Goal: Task Accomplishment & Management: Manage account settings

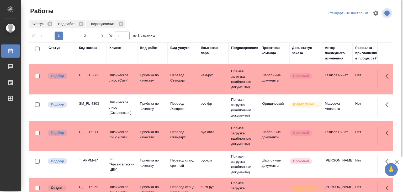
scroll to position [436, 0]
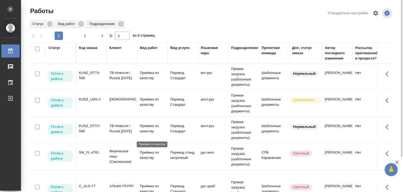
click at [156, 131] on p "Приёмка по качеству" at bounding box center [152, 128] width 25 height 11
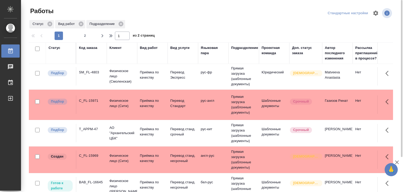
scroll to position [0, 0]
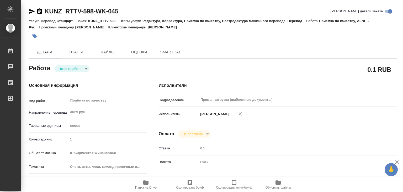
type textarea "x"
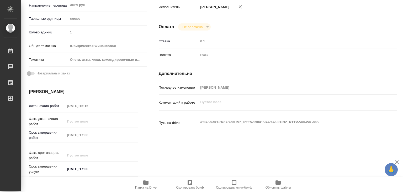
scroll to position [130, 0]
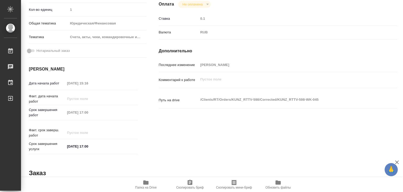
type textarea "x"
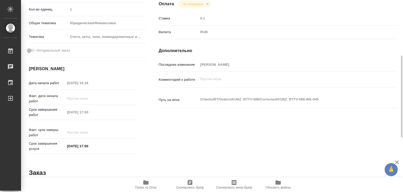
type textarea "x"
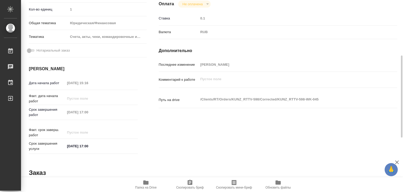
type textarea "x"
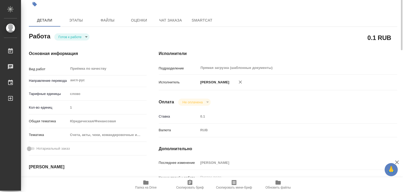
scroll to position [0, 0]
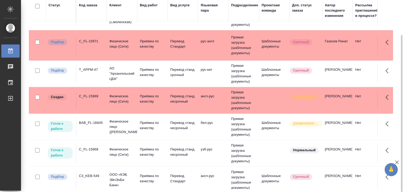
scroll to position [60, 0]
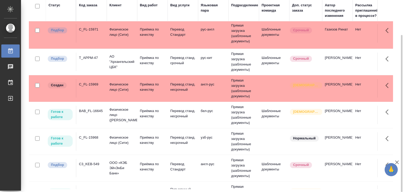
click at [101, 167] on td "C3_KEB-549" at bounding box center [91, 168] width 30 height 18
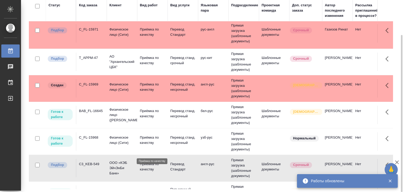
scroll to position [0, 0]
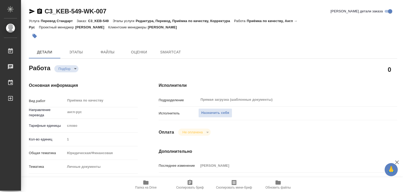
type textarea "x"
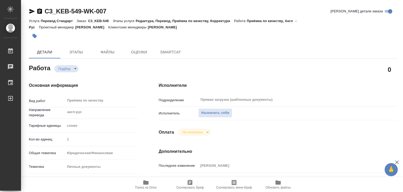
type textarea "x"
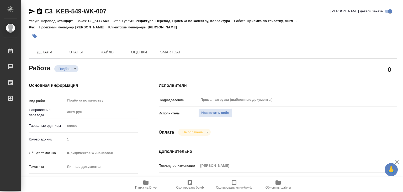
type textarea "x"
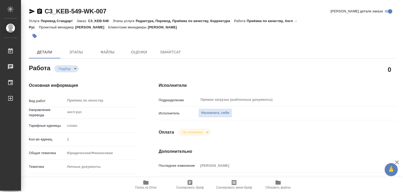
type textarea "x"
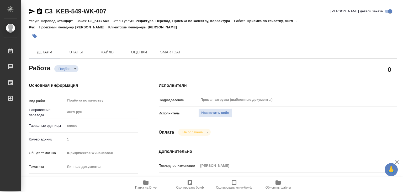
type textarea "x"
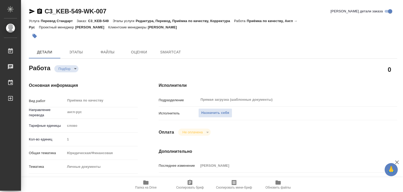
type textarea "x"
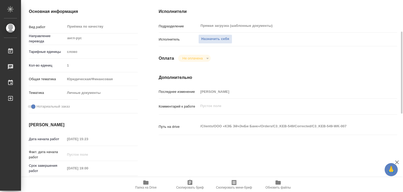
type textarea "x"
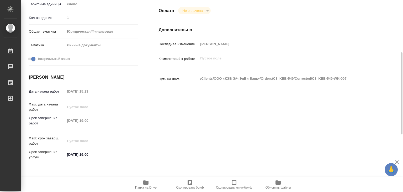
scroll to position [122, 0]
type textarea "x"
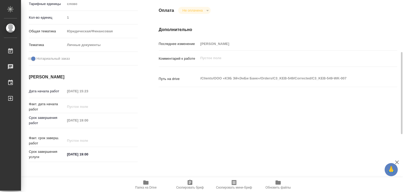
type textarea "x"
click at [140, 189] on button "Папка на Drive" at bounding box center [146, 184] width 44 height 15
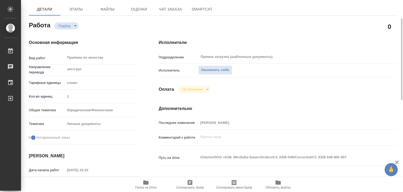
scroll to position [22, 0]
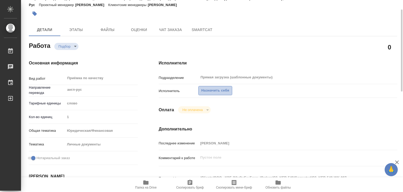
click at [212, 91] on span "Назначить себя" at bounding box center [215, 90] width 28 height 6
type textarea "x"
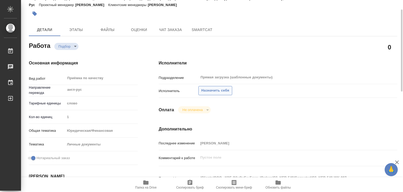
type textarea "x"
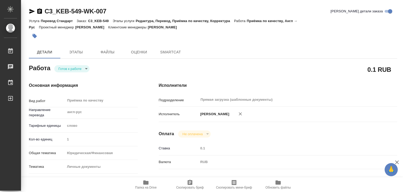
type textarea "x"
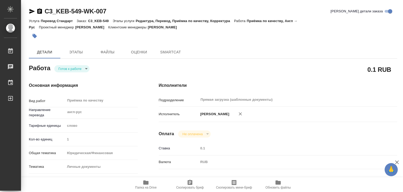
type textarea "x"
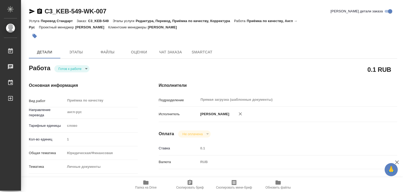
type textarea "x"
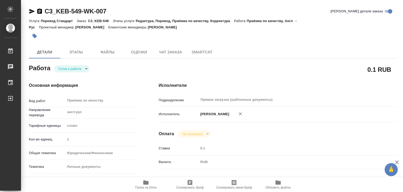
type textarea "x"
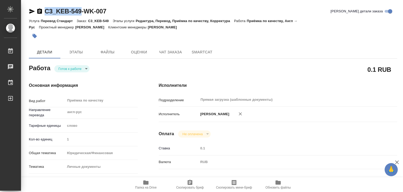
drag, startPoint x: 43, startPoint y: 4, endPoint x: 82, endPoint y: 11, distance: 40.2
copy link "C3_KEB-549"
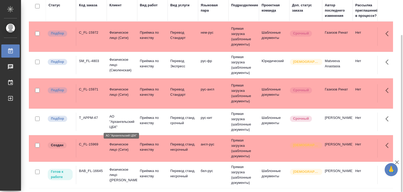
click at [114, 117] on p "АО "Архангельский ЦБК"" at bounding box center [122, 122] width 25 height 16
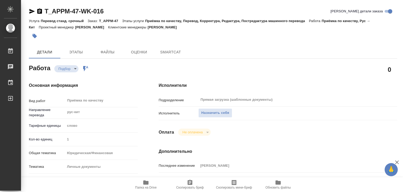
type textarea "x"
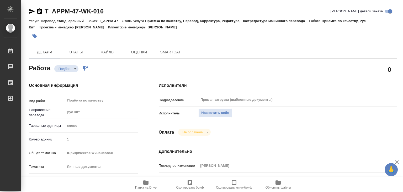
type textarea "x"
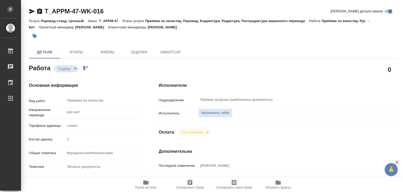
type textarea "x"
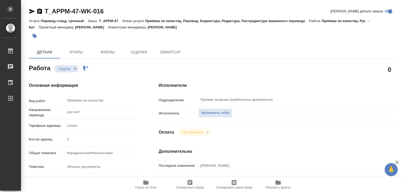
type textarea "x"
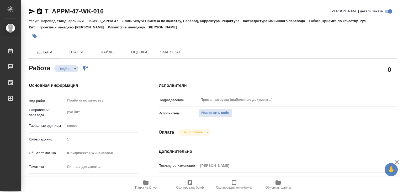
type textarea "x"
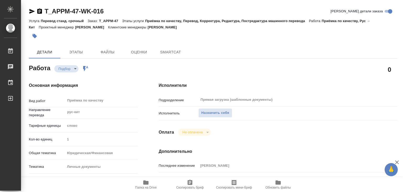
type textarea "x"
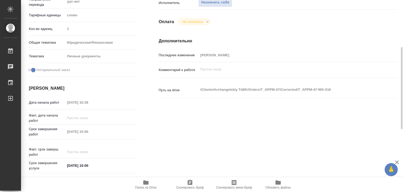
scroll to position [111, 0]
type textarea "x"
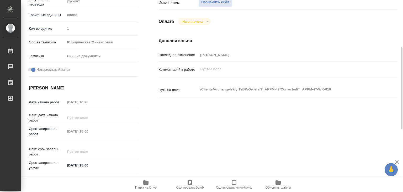
type textarea "x"
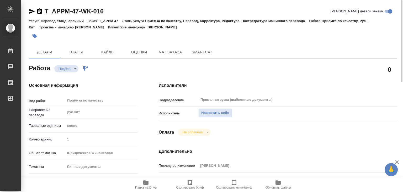
type textarea "x"
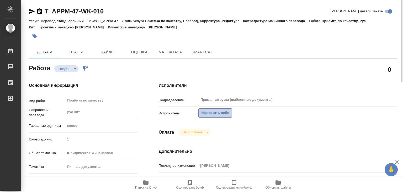
click at [215, 112] on span "Назначить себя" at bounding box center [215, 113] width 28 height 6
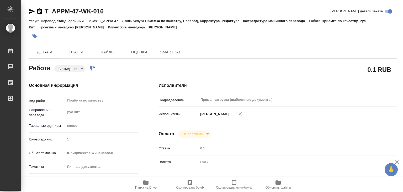
type textarea "x"
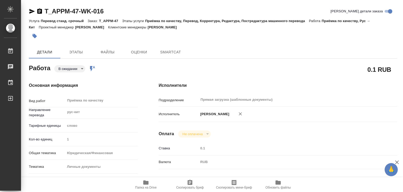
type textarea "x"
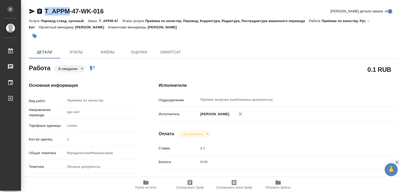
type textarea "x"
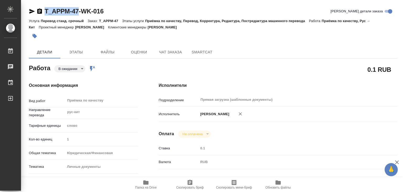
drag, startPoint x: 43, startPoint y: 3, endPoint x: 80, endPoint y: 15, distance: 39.5
copy link "T_APPM-47"
type textarea "x"
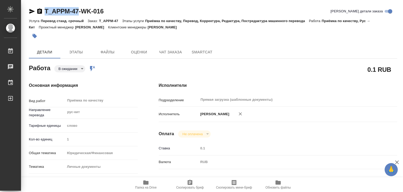
type textarea "x"
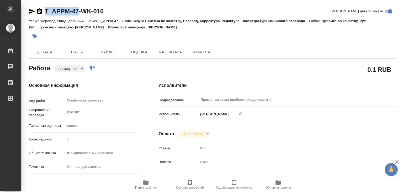
type textarea "x"
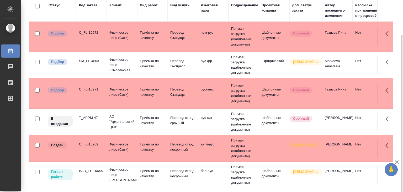
click at [89, 33] on div "C_FL-15972" at bounding box center [91, 32] width 25 height 5
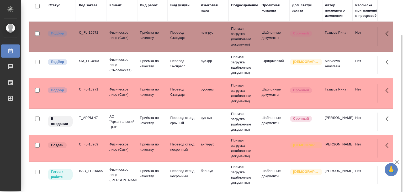
click at [85, 62] on div "SM_FL-4803" at bounding box center [91, 60] width 25 height 5
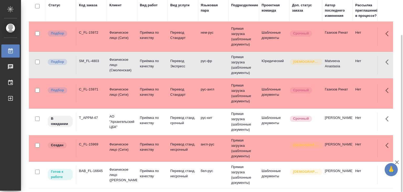
click at [102, 91] on div "C_FL-15971" at bounding box center [91, 89] width 25 height 5
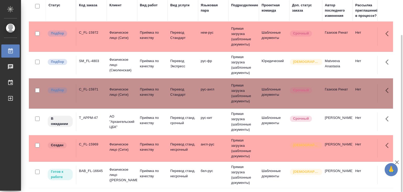
click at [102, 91] on div "C_FL-15971" at bounding box center [91, 89] width 25 height 5
click at [93, 113] on td "T_APPM-47" at bounding box center [91, 121] width 30 height 18
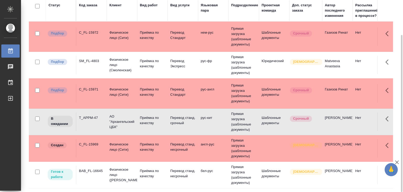
click at [93, 113] on td "T_APPM-47" at bounding box center [91, 121] width 30 height 18
click at [118, 144] on p "Физическое лицо (Сити)" at bounding box center [122, 147] width 25 height 11
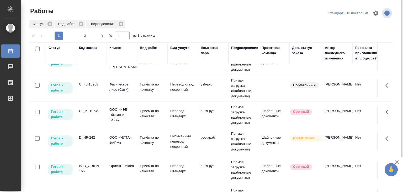
scroll to position [109, 0]
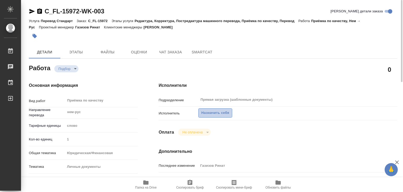
click at [204, 110] on span "Назначить себя" at bounding box center [215, 113] width 28 height 6
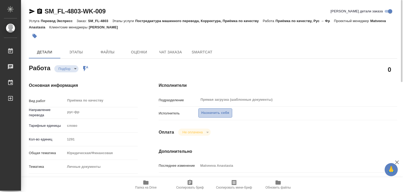
click at [214, 117] on button "Назначить себя" at bounding box center [216, 112] width 34 height 9
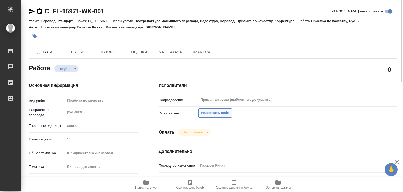
drag, startPoint x: 210, startPoint y: 118, endPoint x: 214, endPoint y: 114, distance: 5.9
click at [214, 114] on div "Исполнитель Назначить себя" at bounding box center [278, 115] width 239 height 14
click at [214, 114] on span "Назначить себя" at bounding box center [215, 113] width 28 height 6
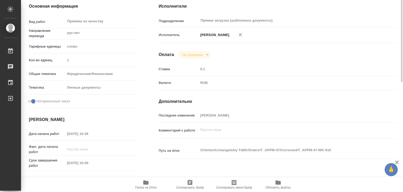
scroll to position [86, 0]
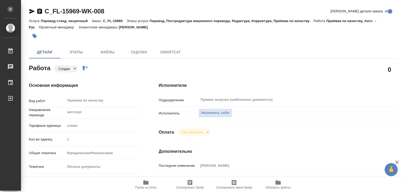
type textarea "x"
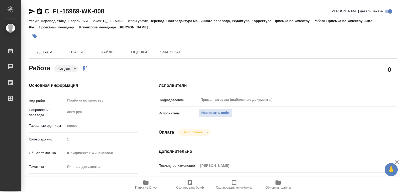
type textarea "x"
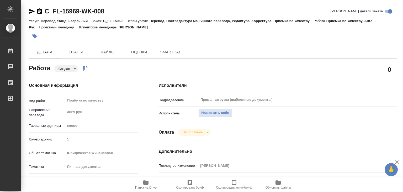
type textarea "x"
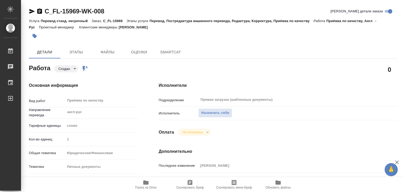
type textarea "x"
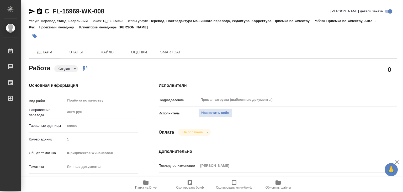
type textarea "x"
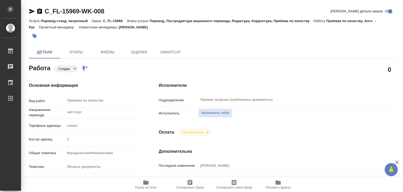
type textarea "x"
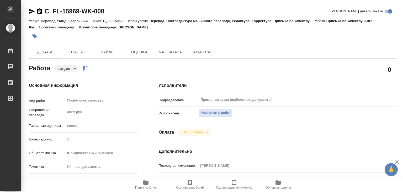
type textarea "x"
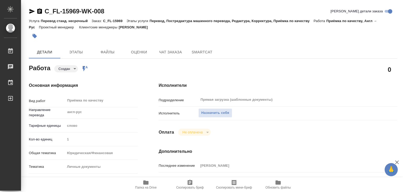
type textarea "x"
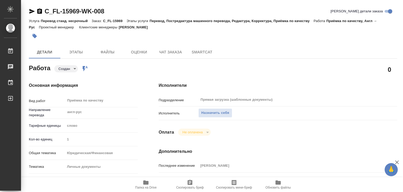
type textarea "x"
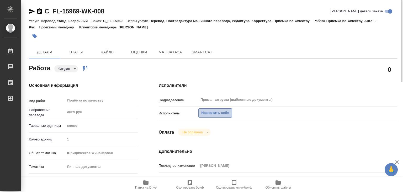
click at [204, 112] on span "Назначить себя" at bounding box center [215, 113] width 28 height 6
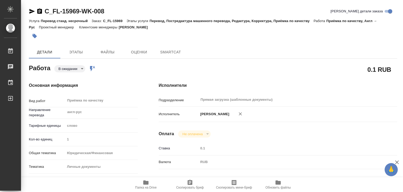
type textarea "x"
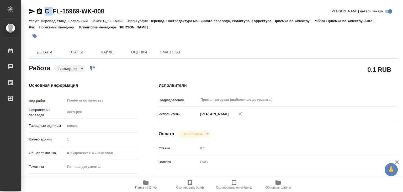
type textarea "x"
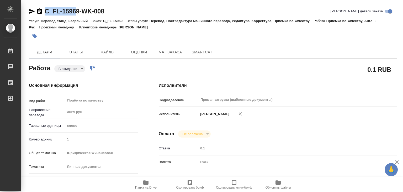
type textarea "x"
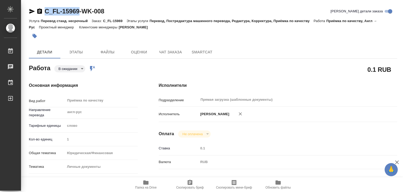
drag, startPoint x: 41, startPoint y: 3, endPoint x: 80, endPoint y: 14, distance: 41.1
type textarea "x"
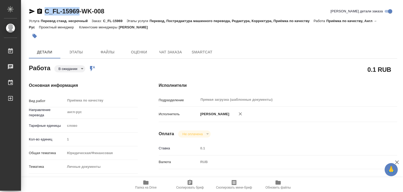
type textarea "x"
copy link "C_FL-15969"
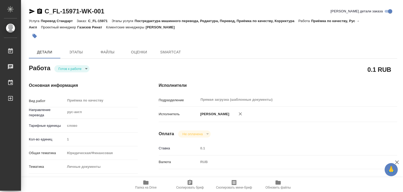
type textarea "x"
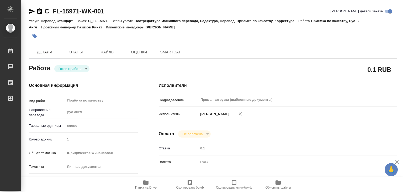
type textarea "x"
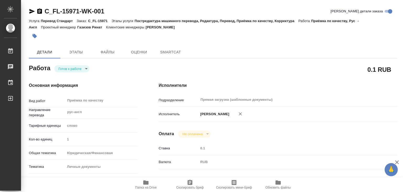
type textarea "x"
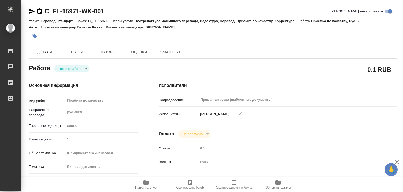
type textarea "x"
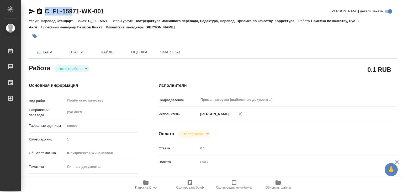
type textarea "x"
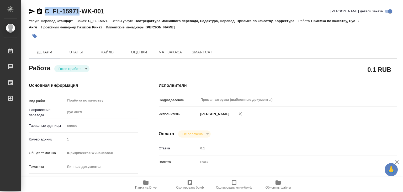
drag, startPoint x: 41, startPoint y: 3, endPoint x: 79, endPoint y: 11, distance: 39.1
copy link "C_FL-15971"
type textarea "x"
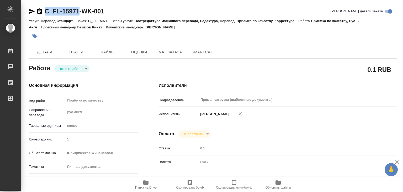
type textarea "x"
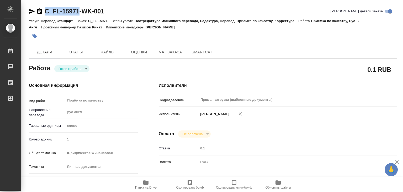
type textarea "x"
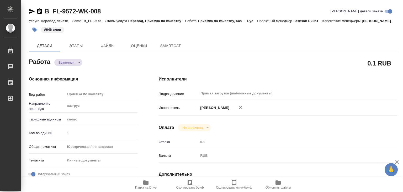
type textarea "x"
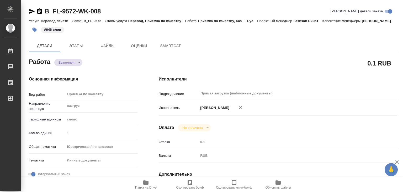
type textarea "x"
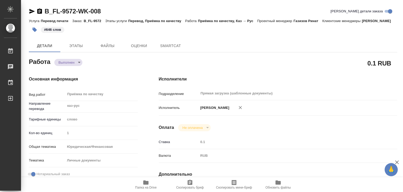
type textarea "x"
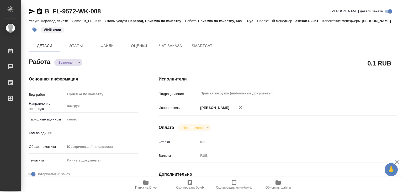
type textarea "x"
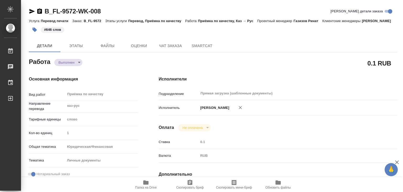
type textarea "x"
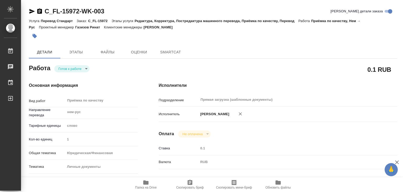
type textarea "x"
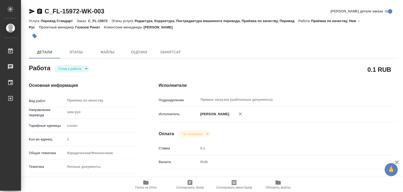
type textarea "x"
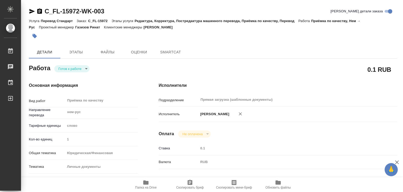
type textarea "x"
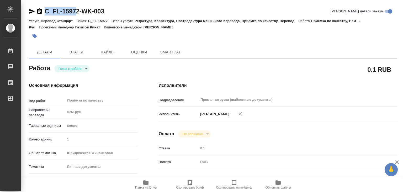
type textarea "x"
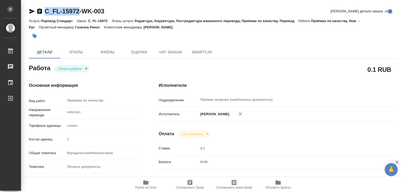
drag, startPoint x: 38, startPoint y: 4, endPoint x: 79, endPoint y: 12, distance: 41.2
copy link "C_FL-15972"
type textarea "x"
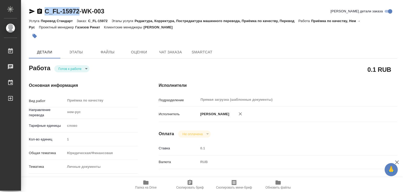
type textarea "x"
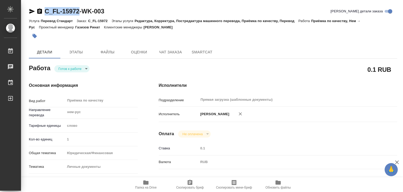
type textarea "x"
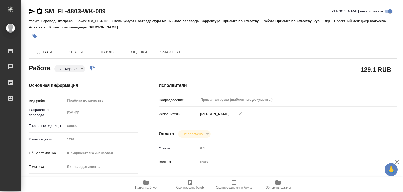
type textarea "x"
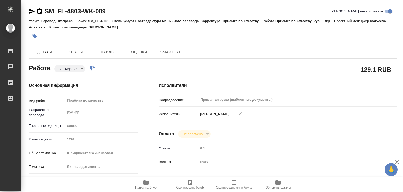
type textarea "x"
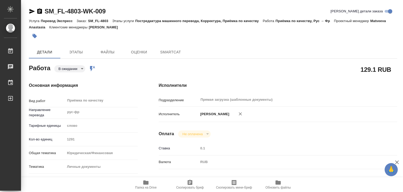
type textarea "x"
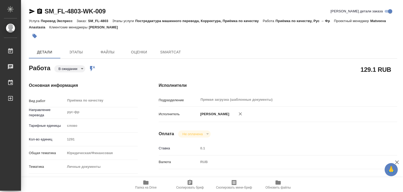
type textarea "x"
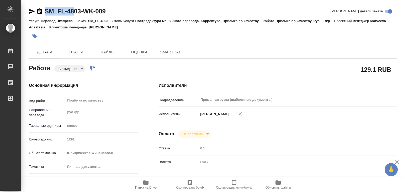
type textarea "x"
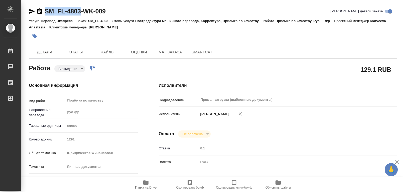
drag, startPoint x: 41, startPoint y: 8, endPoint x: 85, endPoint y: 12, distance: 43.8
click at [85, 12] on div "SM_FL-4803-WK-009" at bounding box center [67, 11] width 77 height 8
copy link "SM_FL-4803"
type textarea "x"
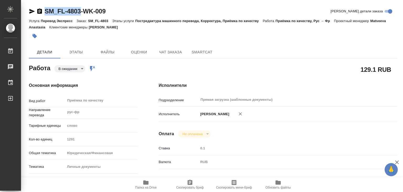
type textarea "x"
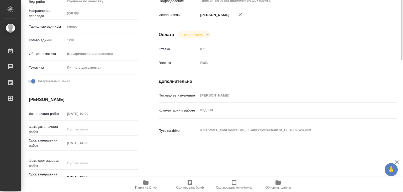
scroll to position [99, 0]
type textarea "x"
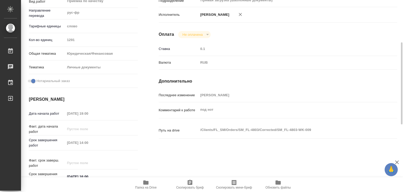
type textarea "x"
